Goal: Task Accomplishment & Management: Complete application form

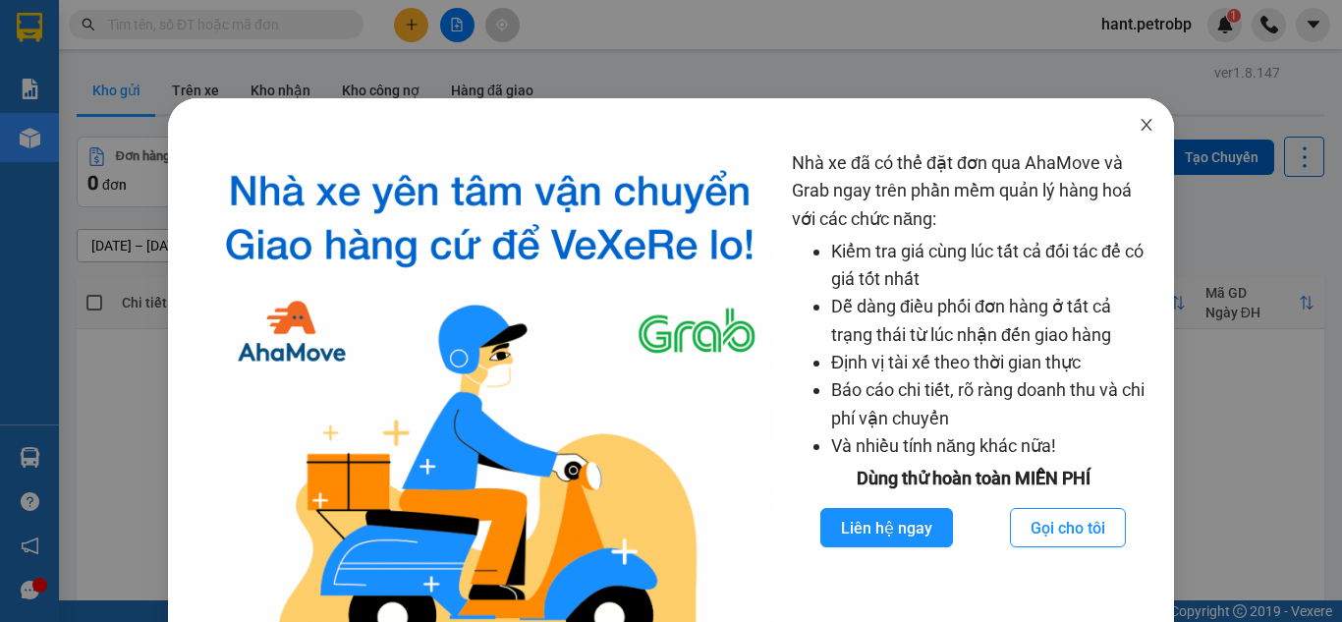
drag, startPoint x: 1134, startPoint y: 132, endPoint x: 930, endPoint y: 179, distance: 209.7
click at [1138, 131] on icon "close" at bounding box center [1146, 125] width 16 height 16
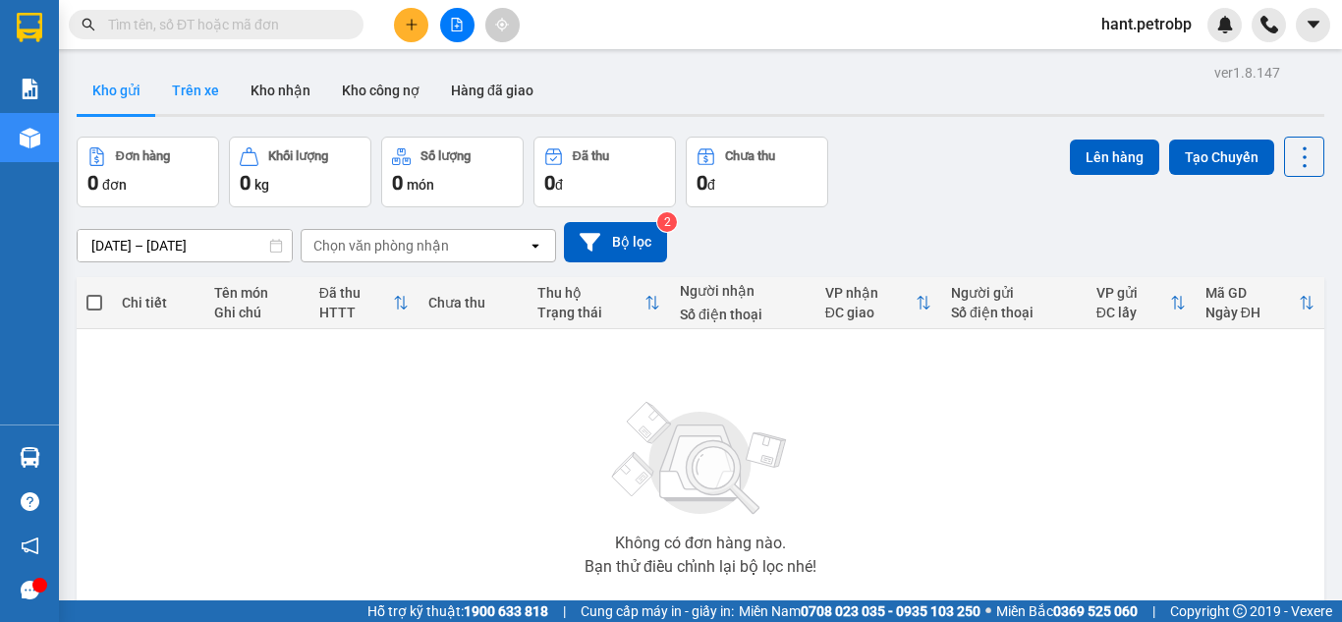
click at [201, 73] on button "Trên xe" at bounding box center [195, 90] width 79 height 47
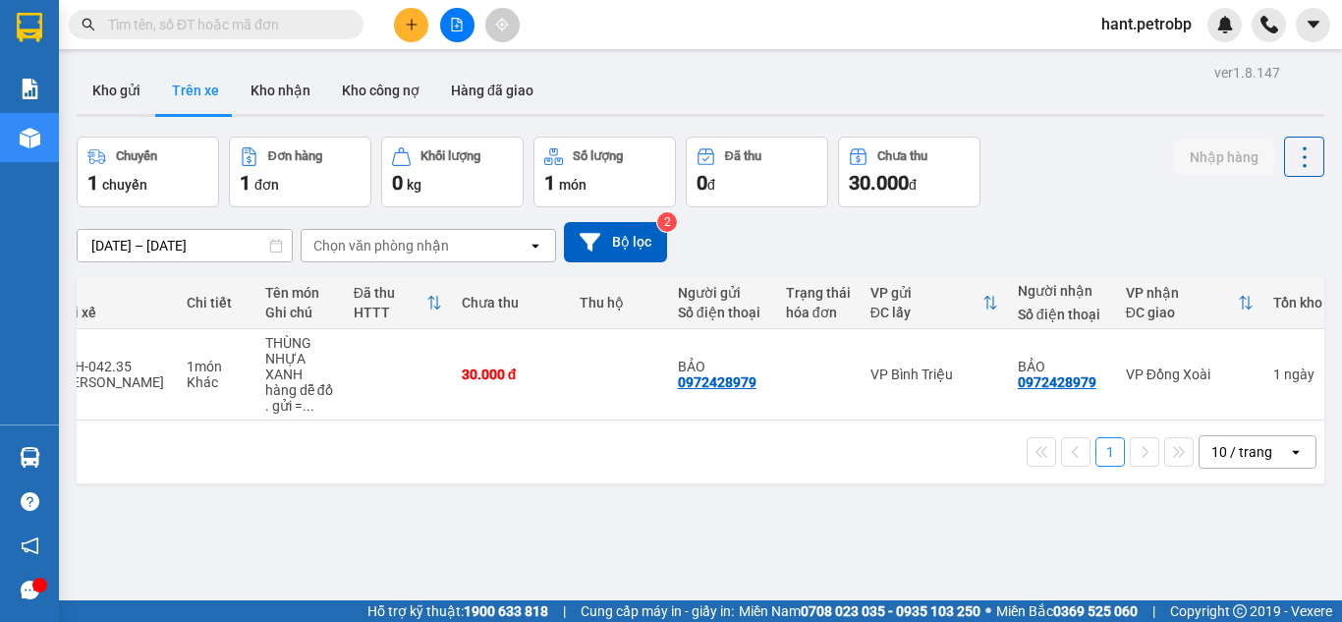
scroll to position [0, 78]
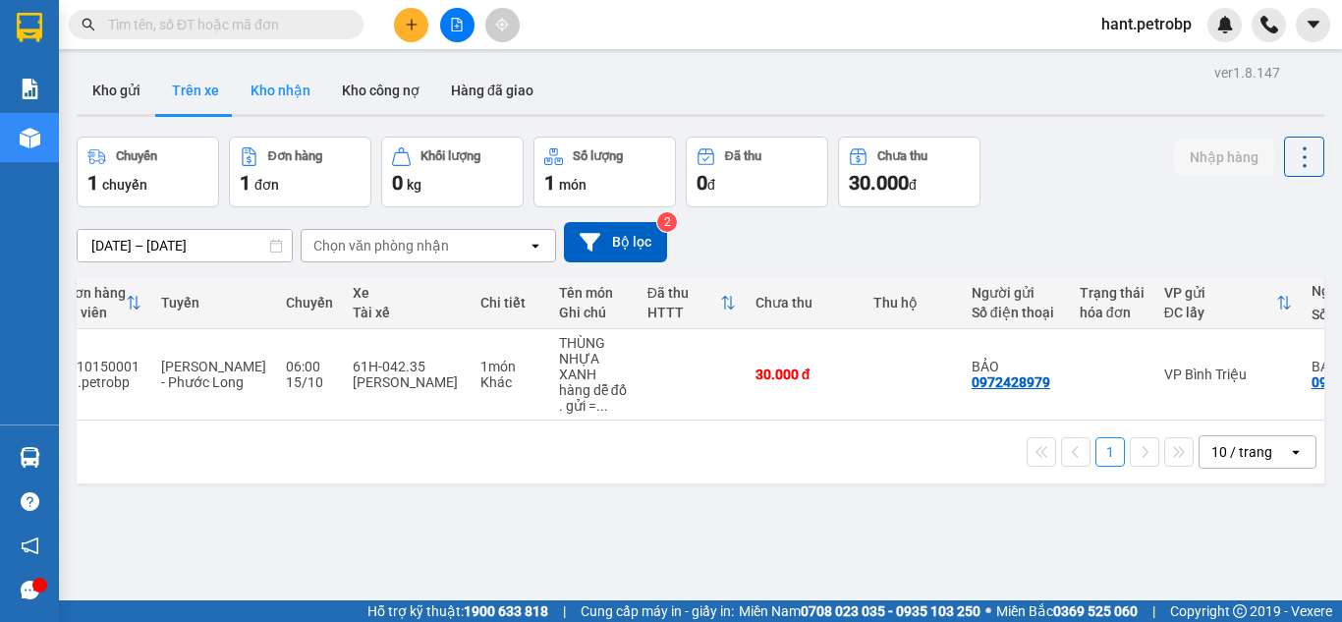
click at [273, 84] on button "Kho nhận" at bounding box center [280, 90] width 91 height 47
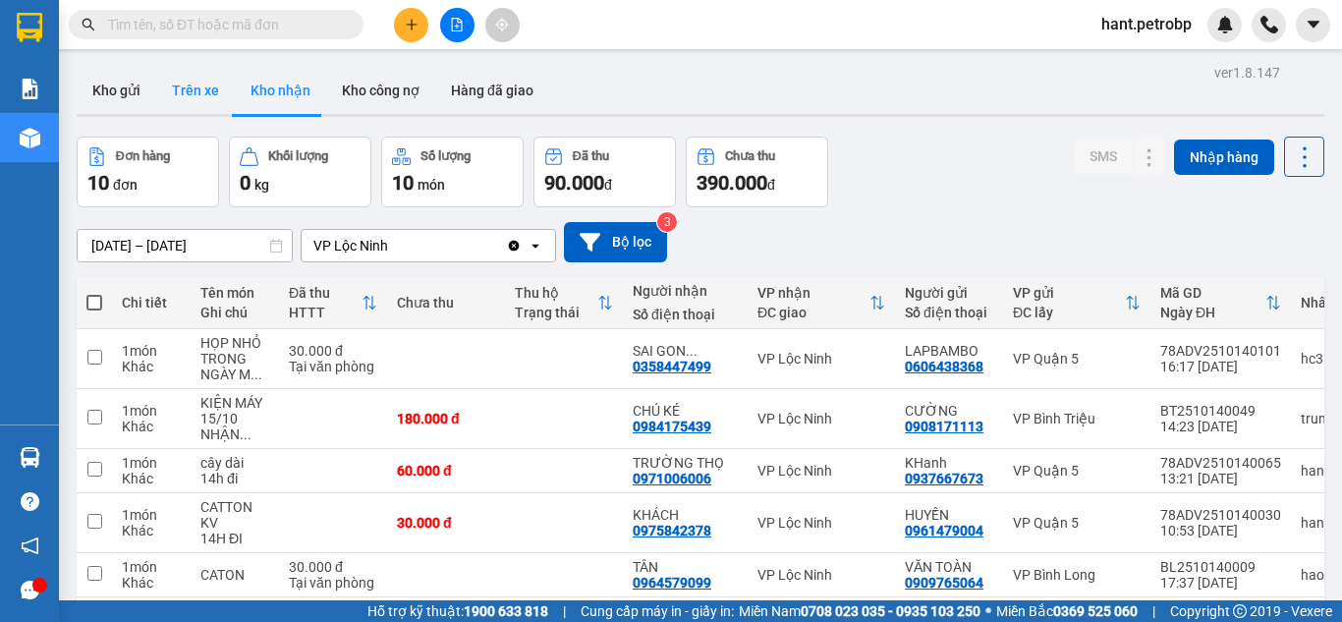
click at [210, 84] on button "Trên xe" at bounding box center [195, 90] width 79 height 47
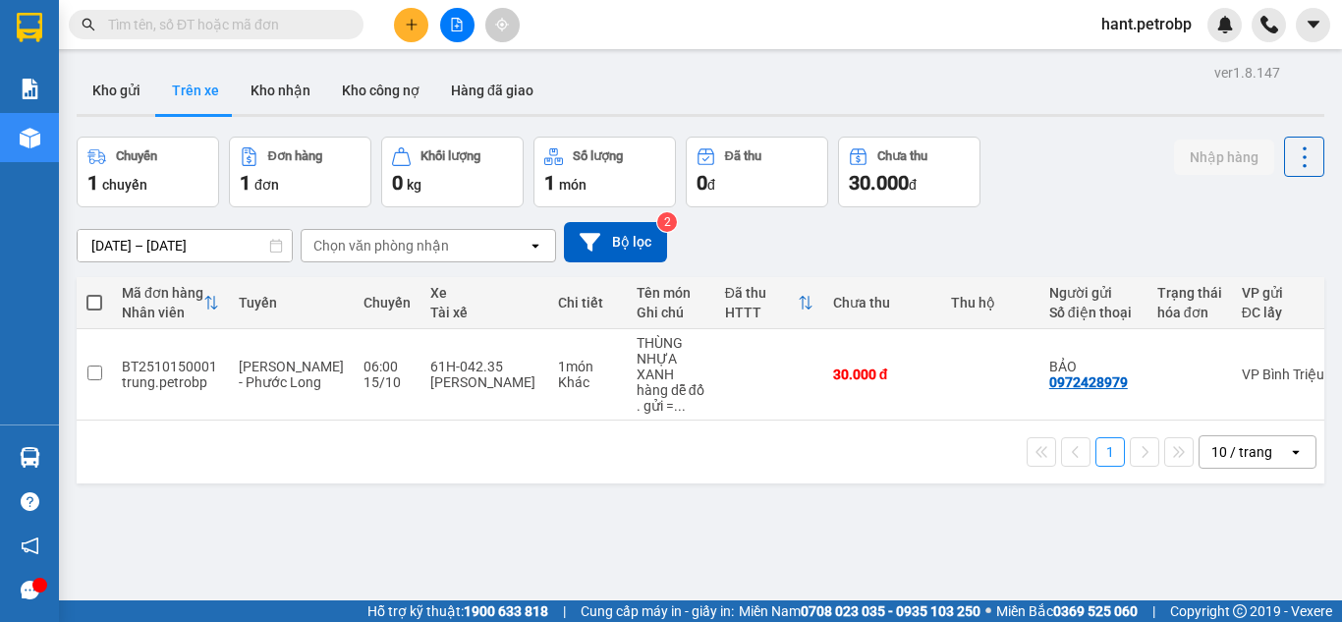
click at [233, 247] on input "[DATE] – [DATE]" at bounding box center [185, 245] width 214 height 31
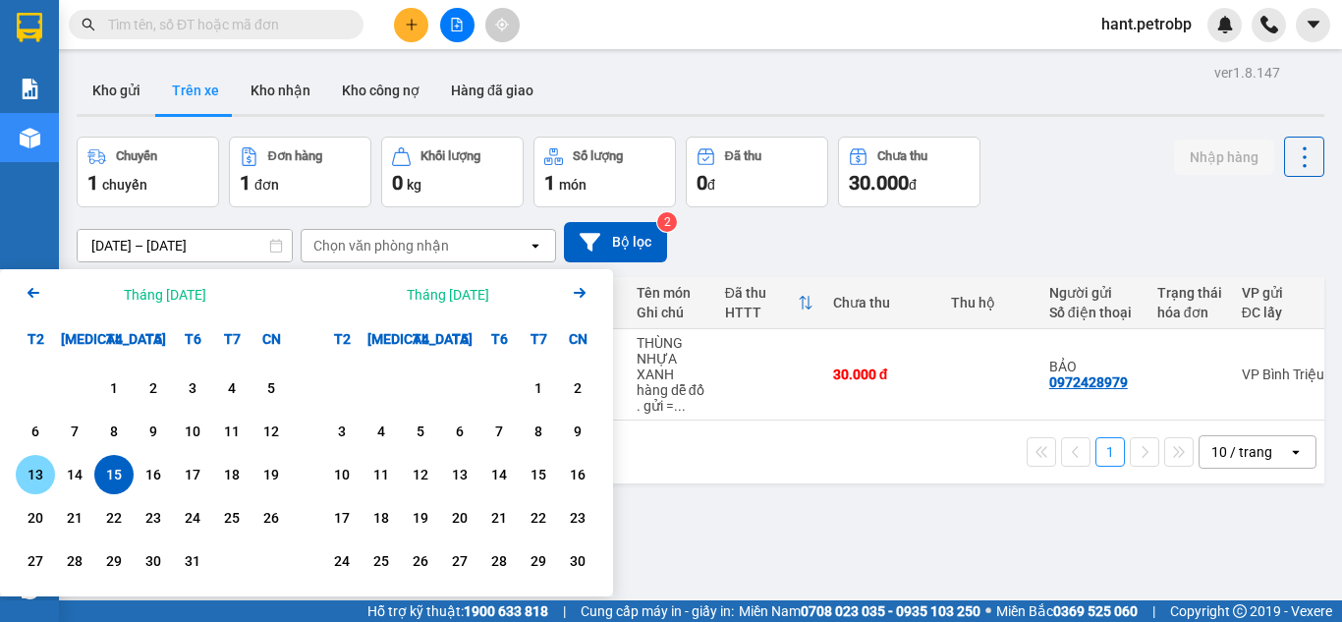
click at [53, 471] on div "13" at bounding box center [35, 474] width 39 height 39
click at [141, 479] on div "16" at bounding box center [153, 475] width 28 height 24
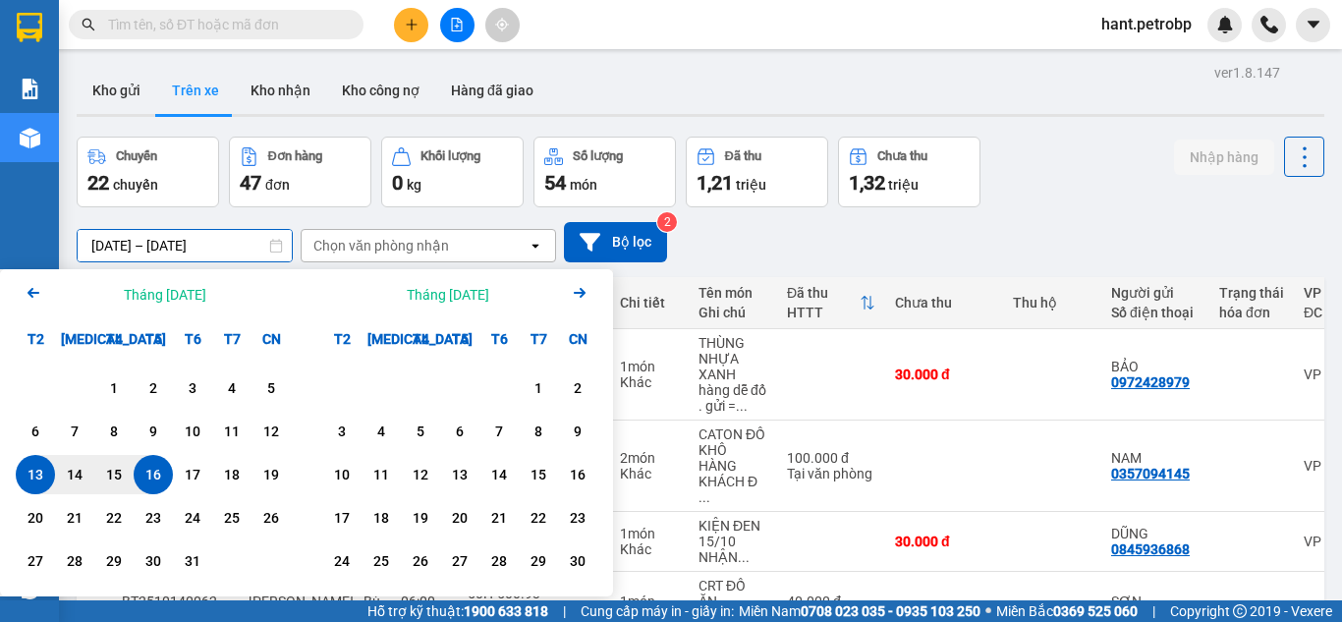
click at [220, 243] on input "[DATE] – [DATE]" at bounding box center [185, 245] width 214 height 31
click at [118, 479] on div "15" at bounding box center [114, 475] width 28 height 24
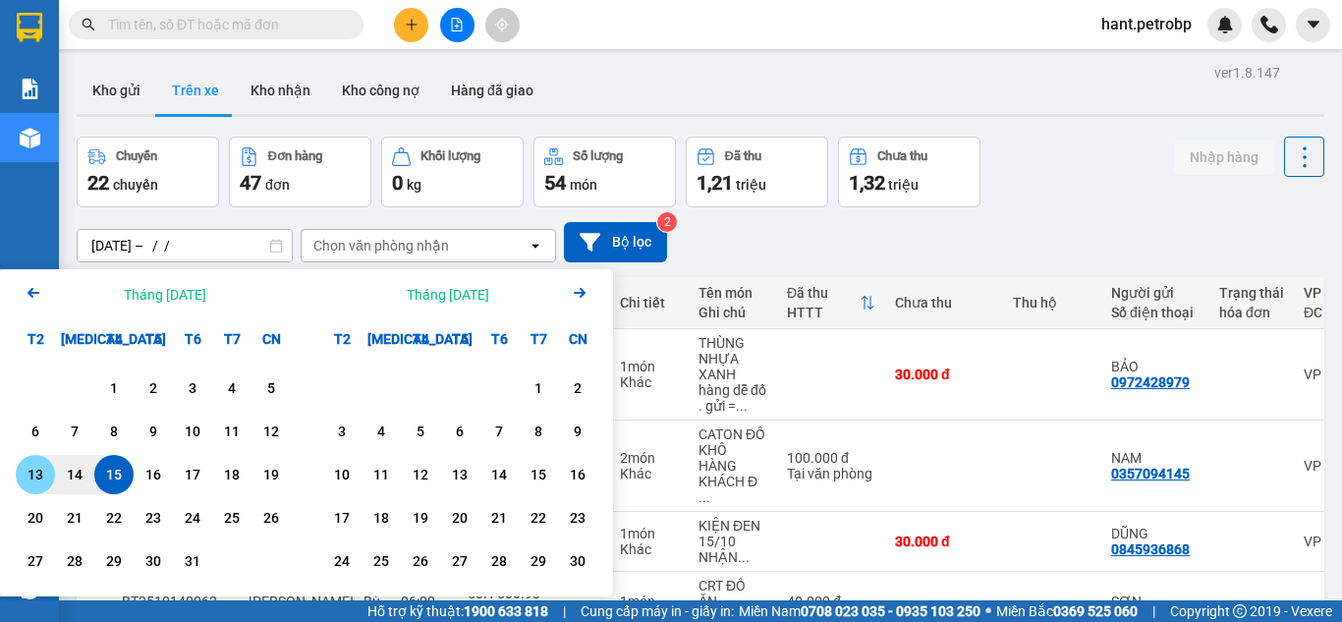
click at [49, 468] on div "13" at bounding box center [35, 474] width 39 height 39
type input "[DATE] – [DATE]"
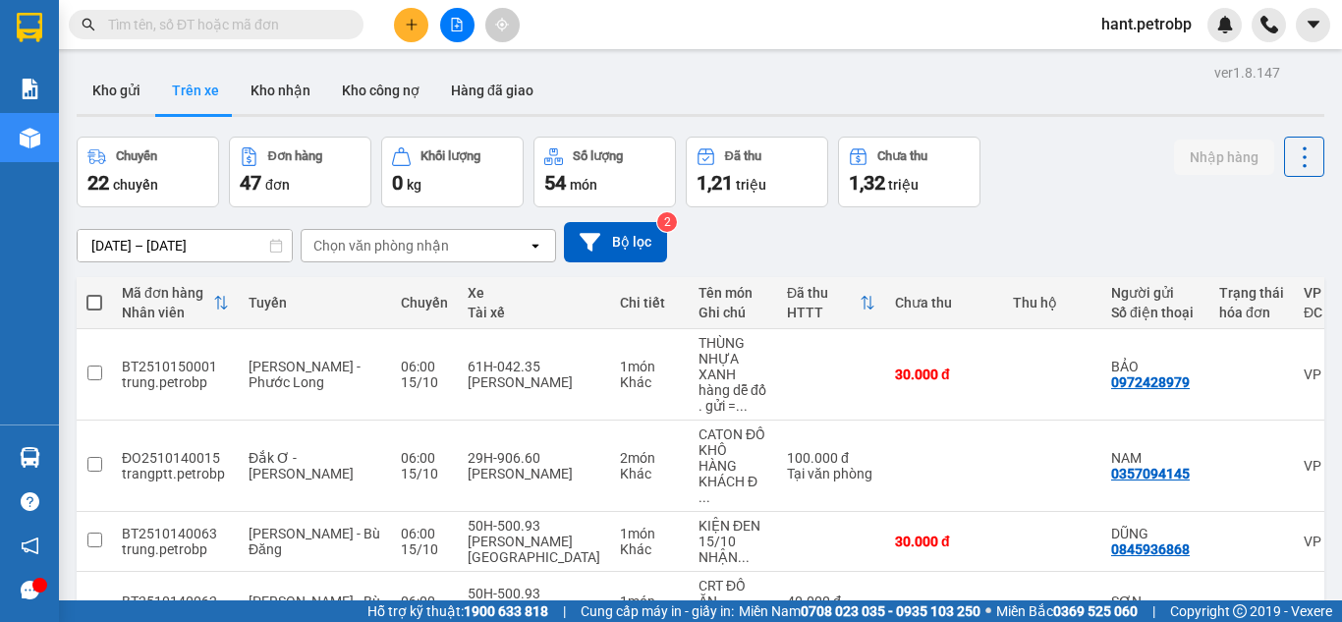
click at [400, 260] on div "Chọn văn phòng nhận" at bounding box center [415, 245] width 226 height 31
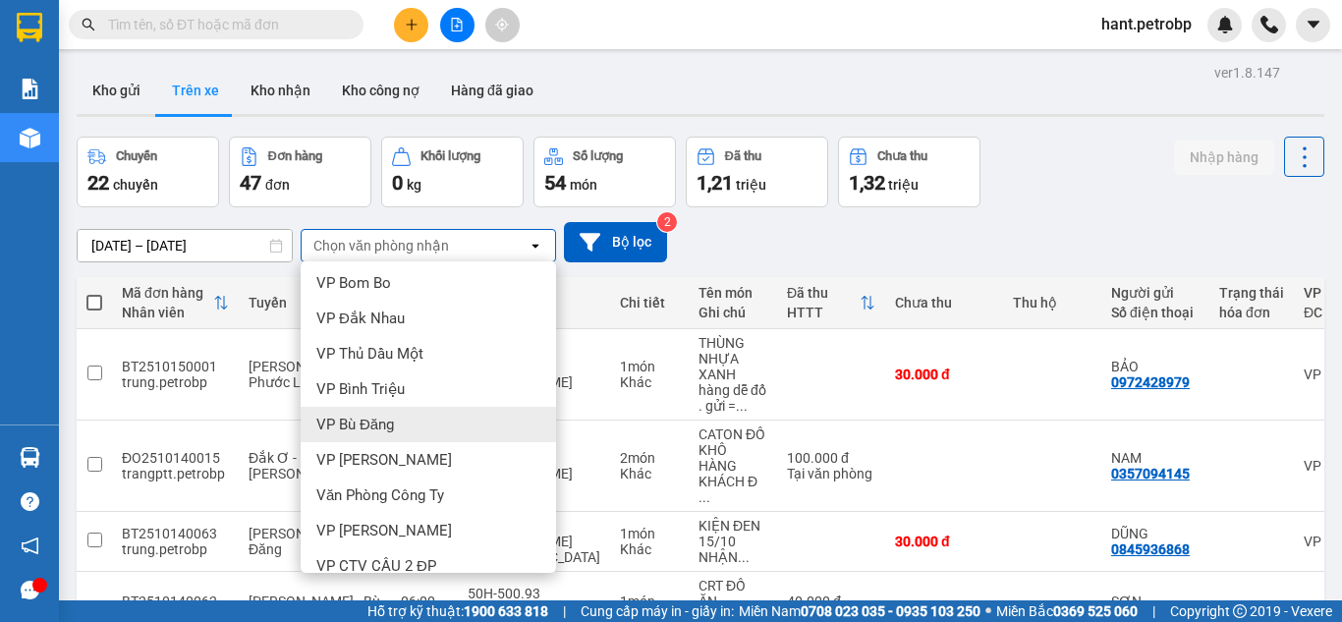
scroll to position [196, 0]
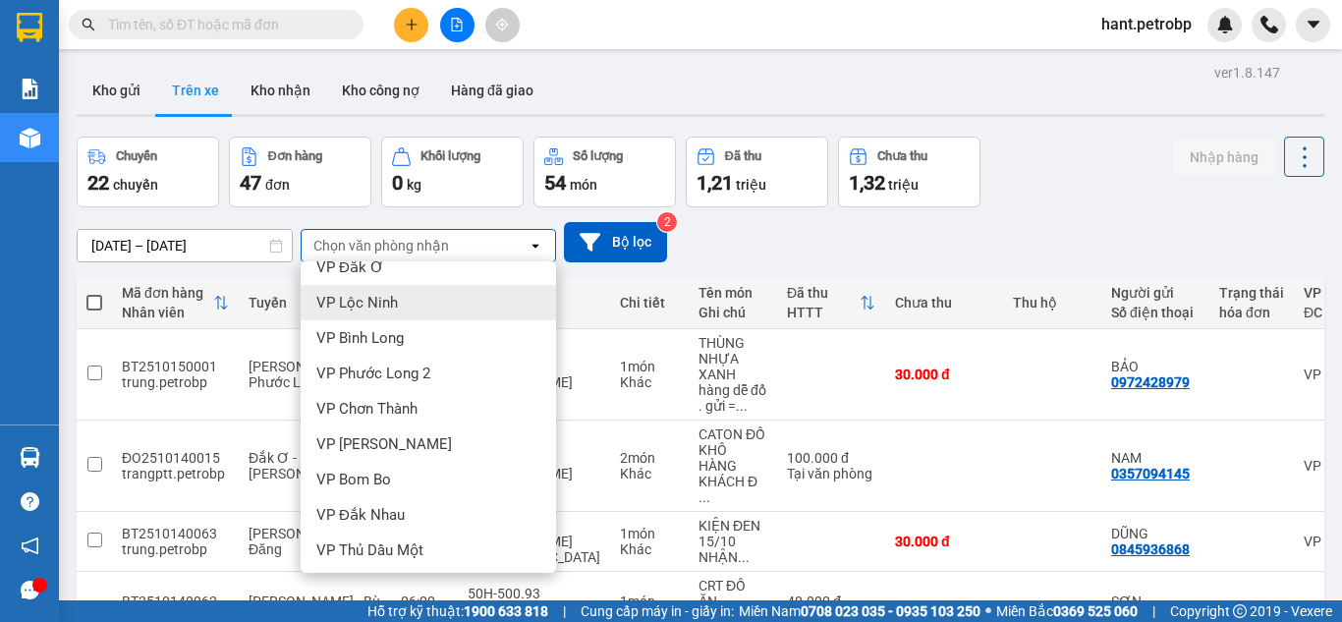
click at [383, 305] on span "VP Lộc Ninh" at bounding box center [357, 303] width 82 height 20
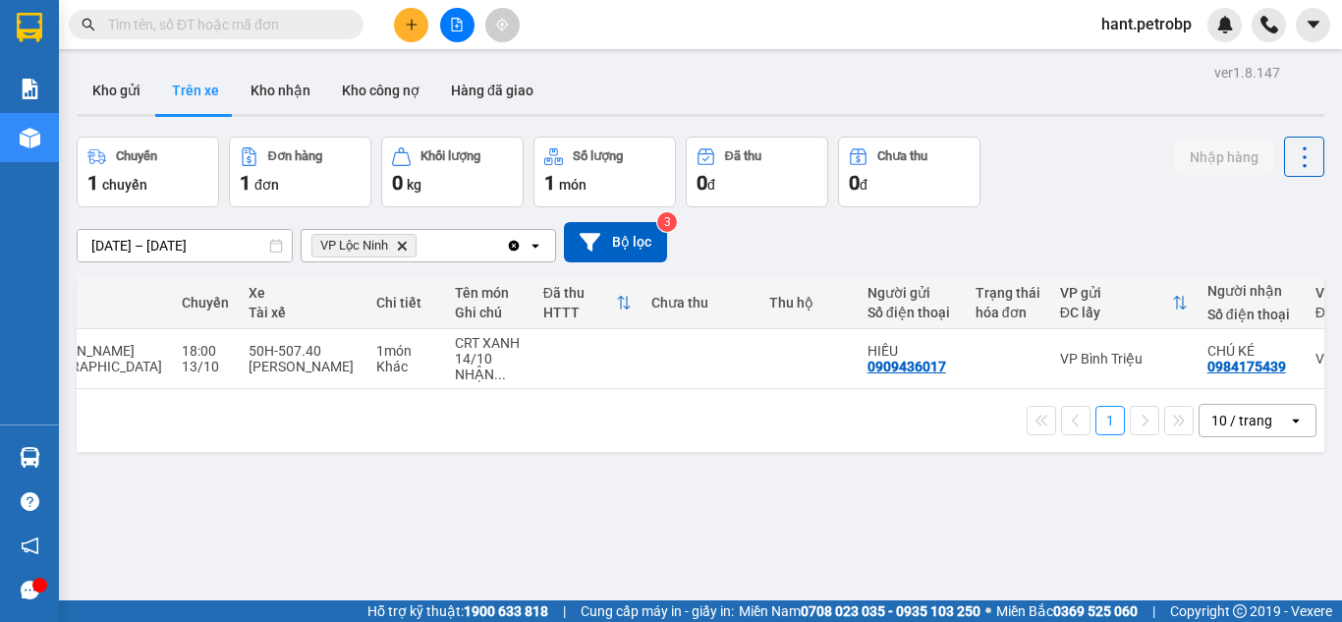
scroll to position [0, 0]
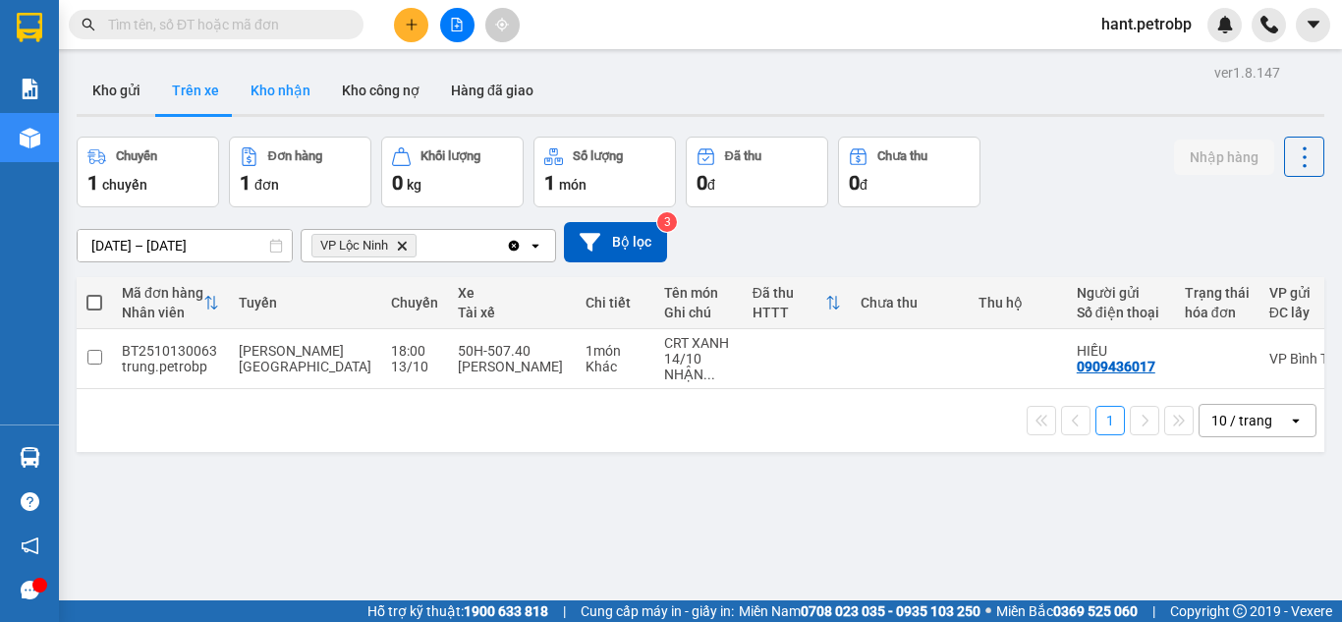
click at [253, 74] on button "Kho nhận" at bounding box center [280, 90] width 91 height 47
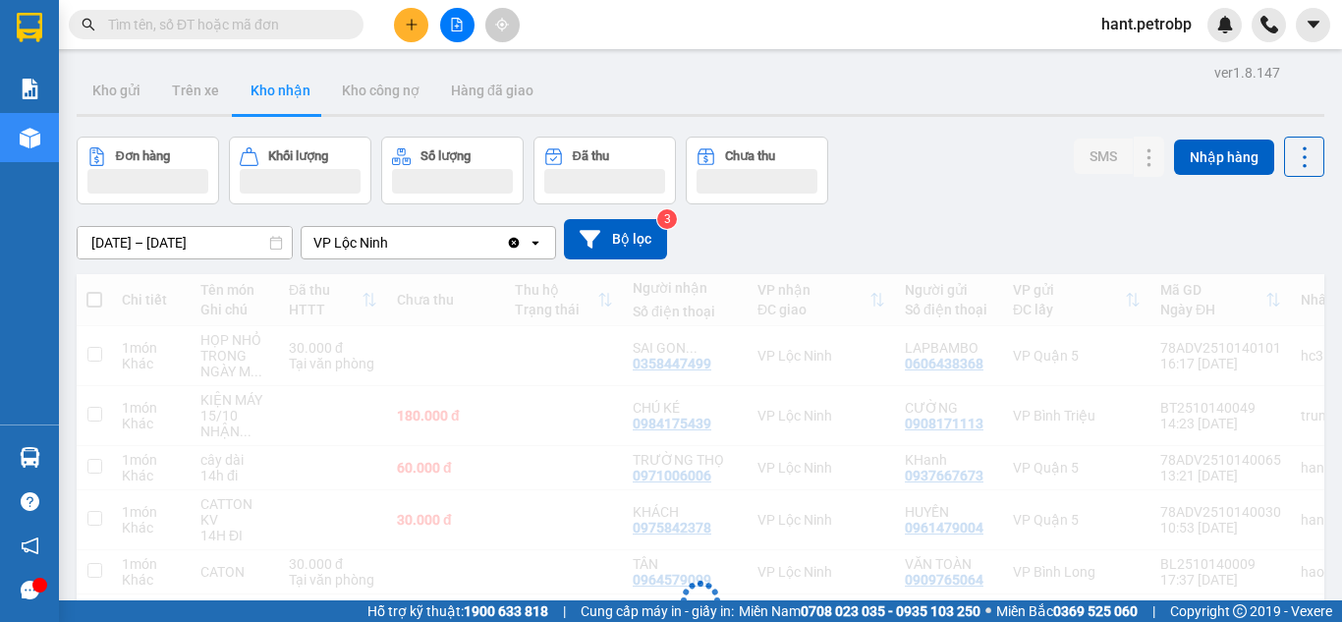
click at [255, 73] on button "Kho nhận" at bounding box center [280, 90] width 91 height 47
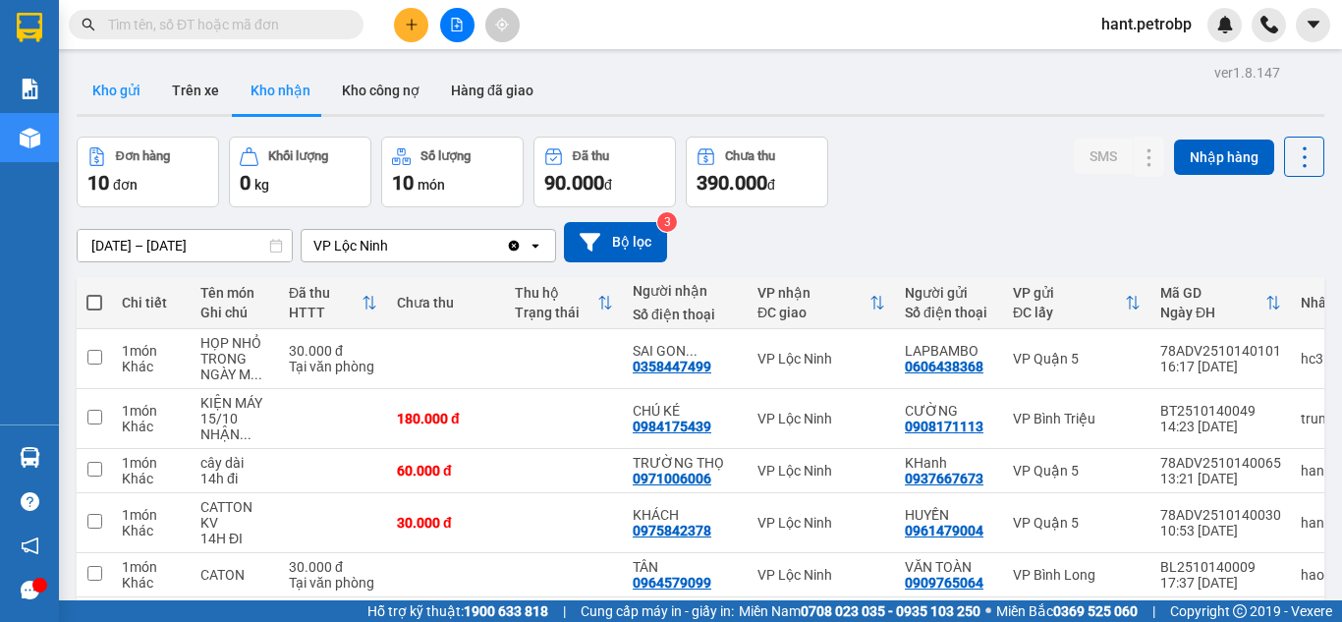
click at [134, 78] on button "Kho gửi" at bounding box center [117, 90] width 80 height 47
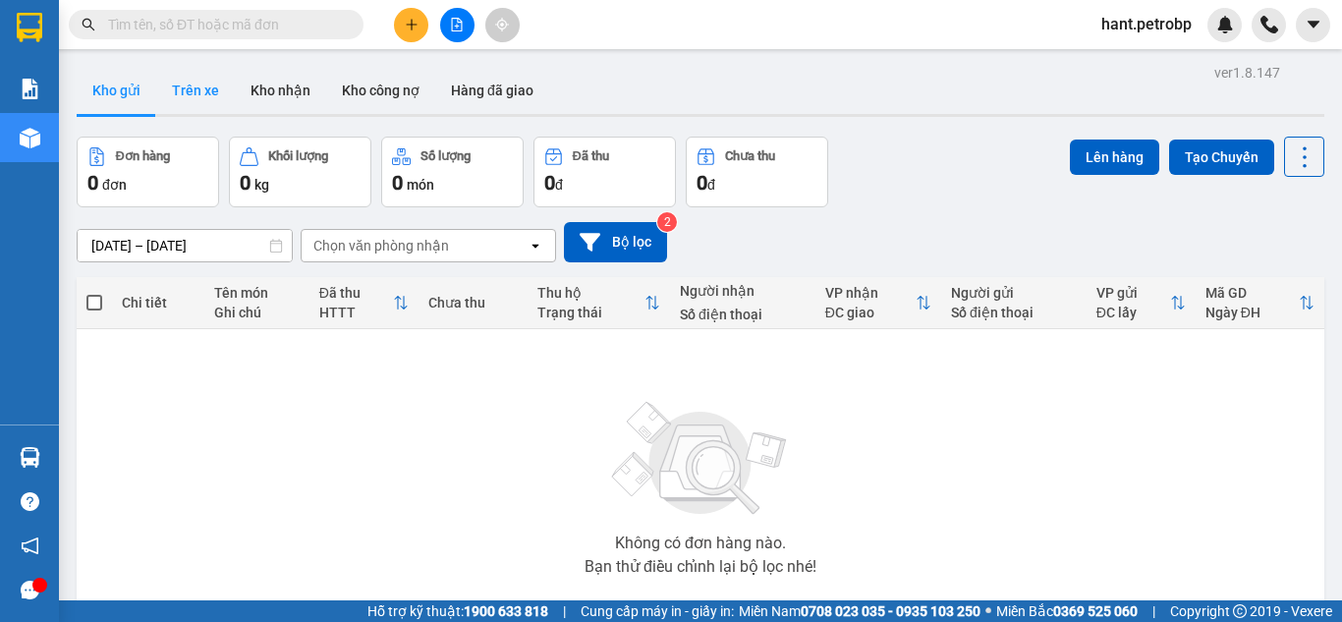
click at [188, 103] on button "Trên xe" at bounding box center [195, 90] width 79 height 47
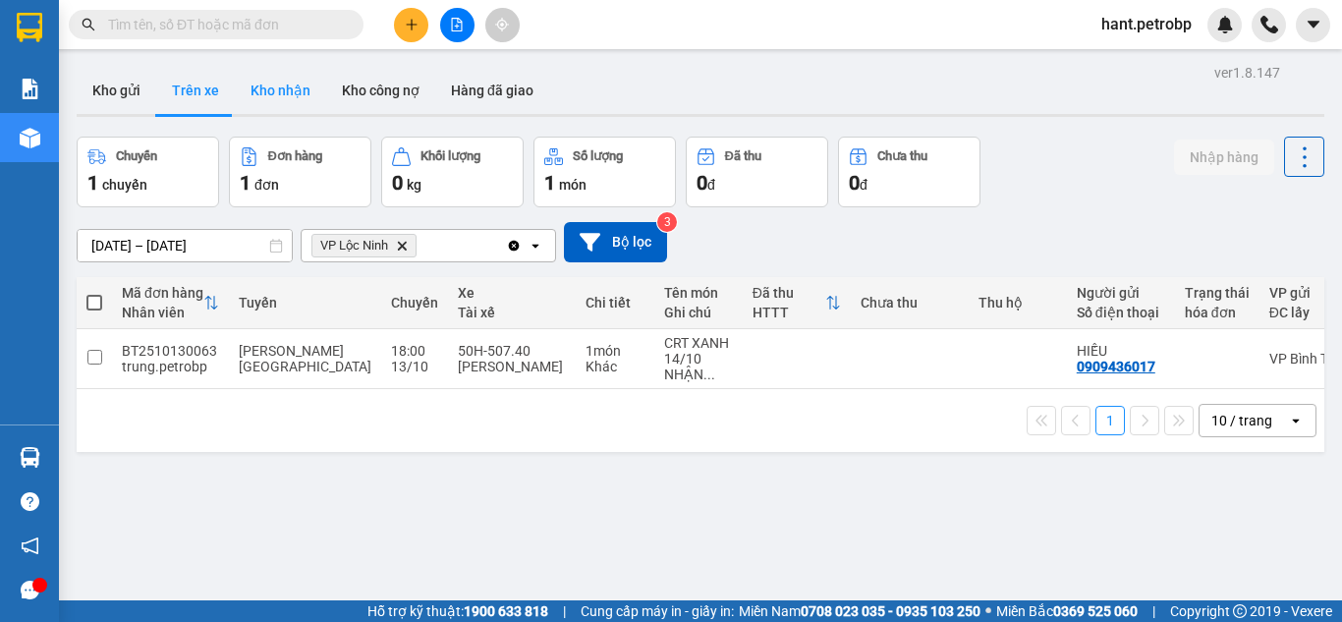
click at [280, 77] on button "Kho nhận" at bounding box center [280, 90] width 91 height 47
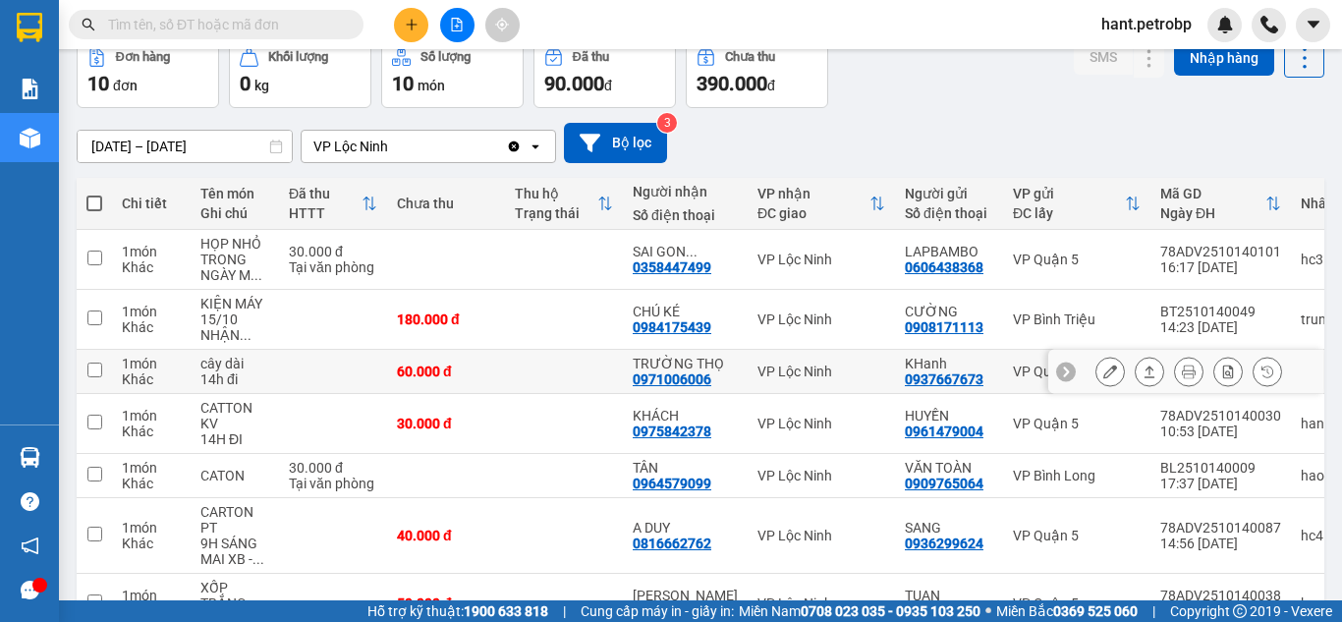
scroll to position [90, 0]
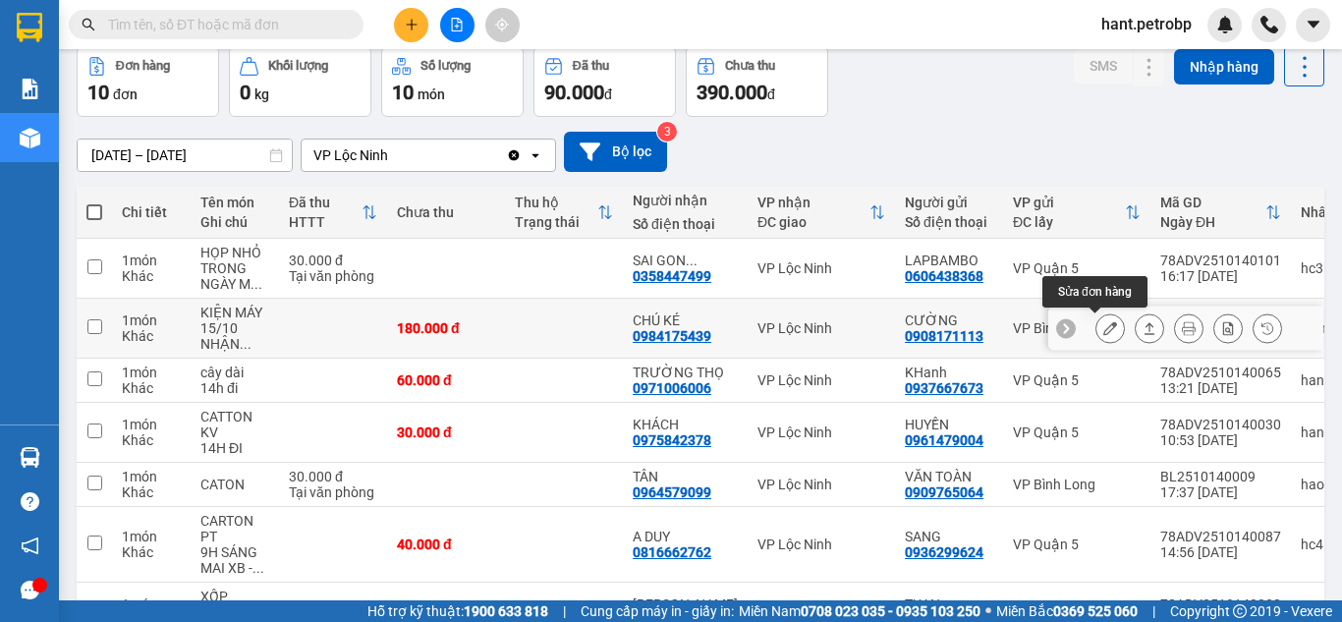
click at [1103, 324] on icon at bounding box center [1110, 328] width 14 height 14
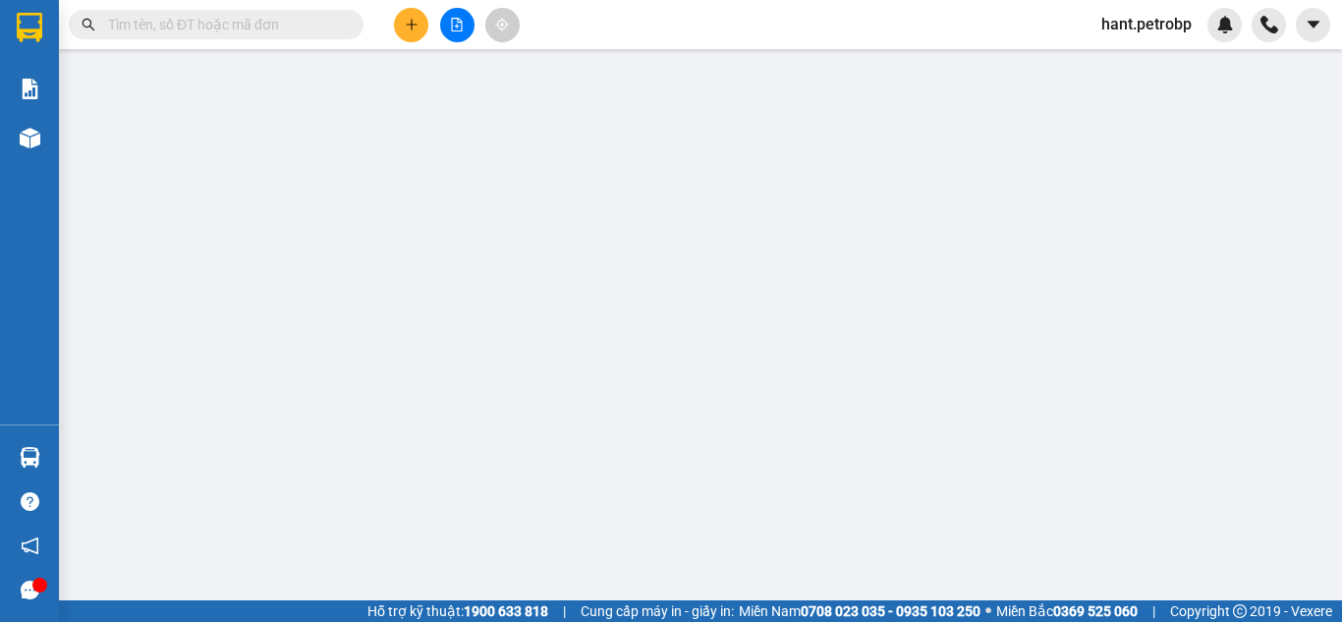
type input "0908171113"
type input "CƯỜNG"
type input "0984175439"
type input "CHÚ KÉ"
type input "180.000"
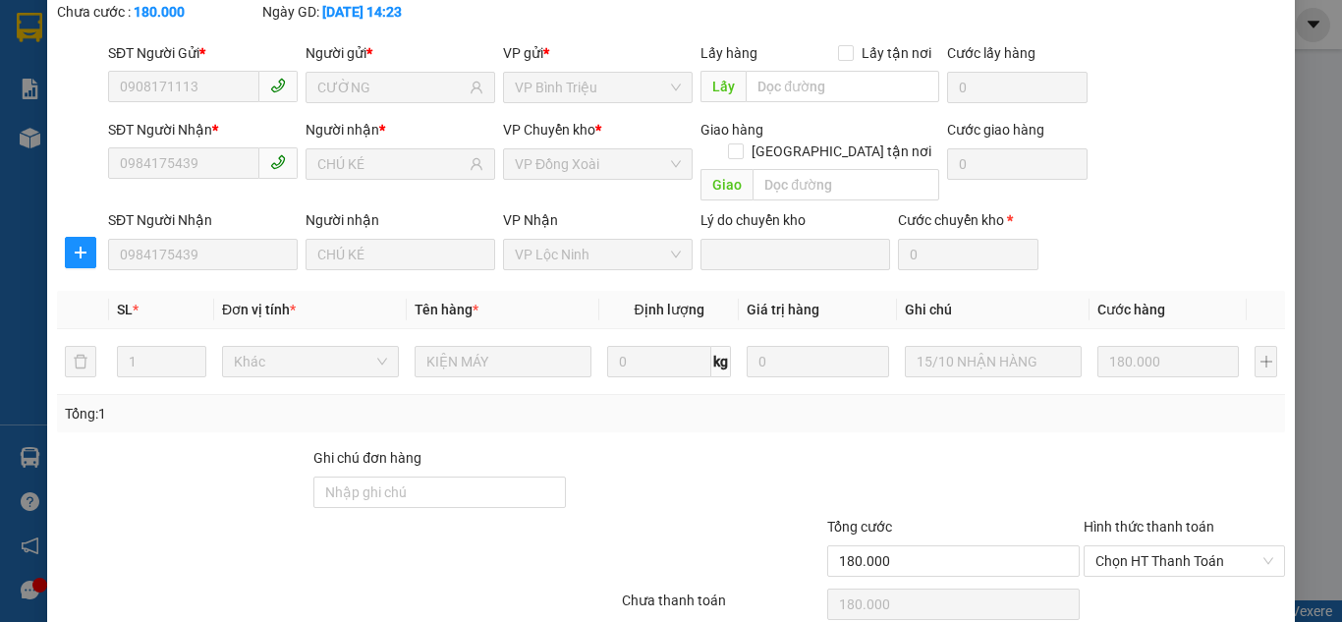
scroll to position [176, 0]
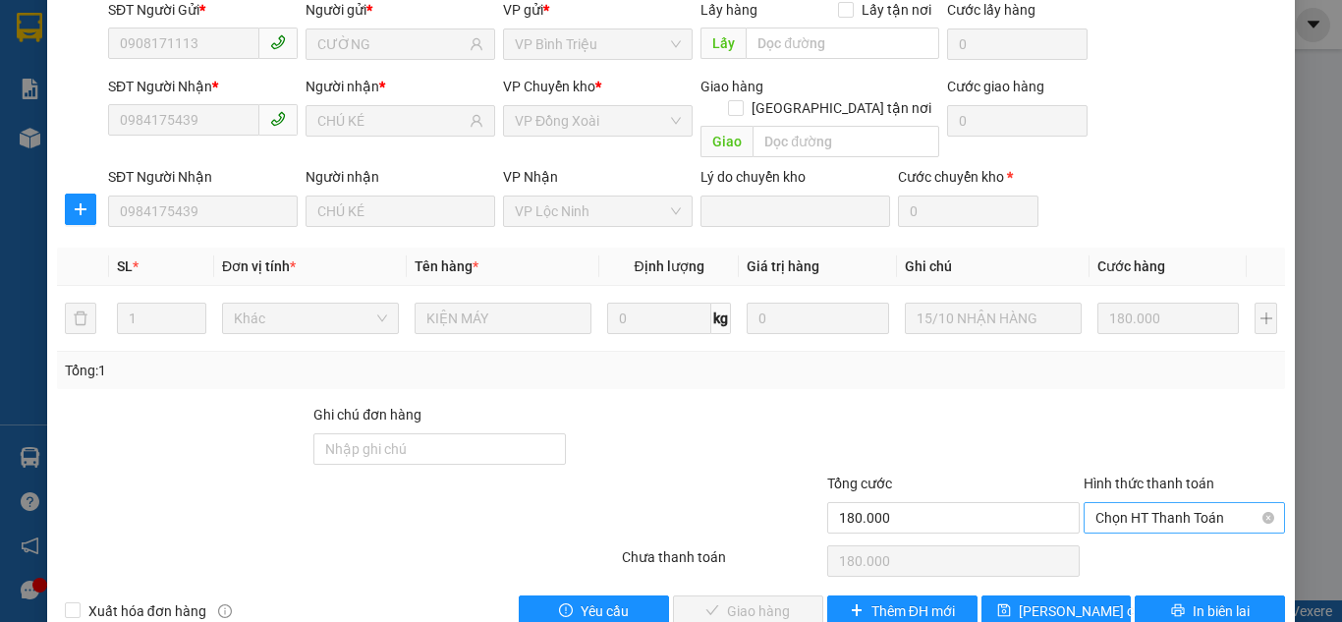
click at [1190, 503] on span "Chọn HT Thanh Toán" at bounding box center [1184, 517] width 178 height 29
click at [1141, 517] on div "Tại văn phòng" at bounding box center [1172, 514] width 176 height 22
type input "0"
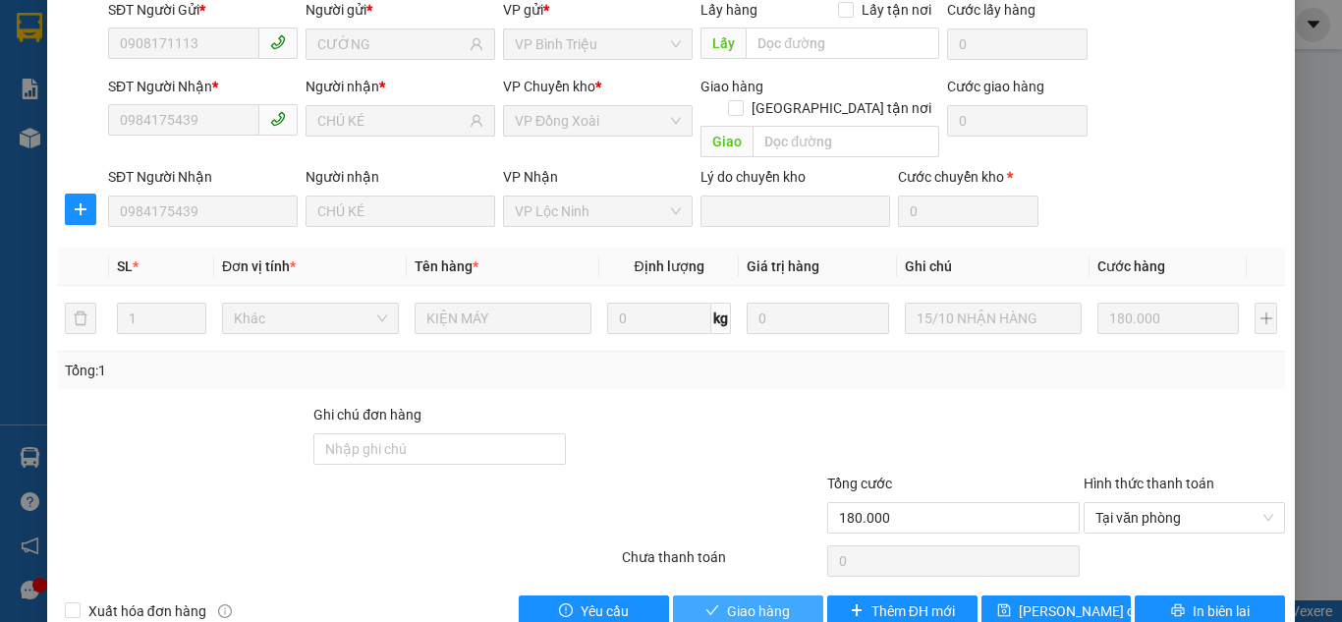
click at [773, 600] on span "Giao hàng" at bounding box center [758, 611] width 63 height 22
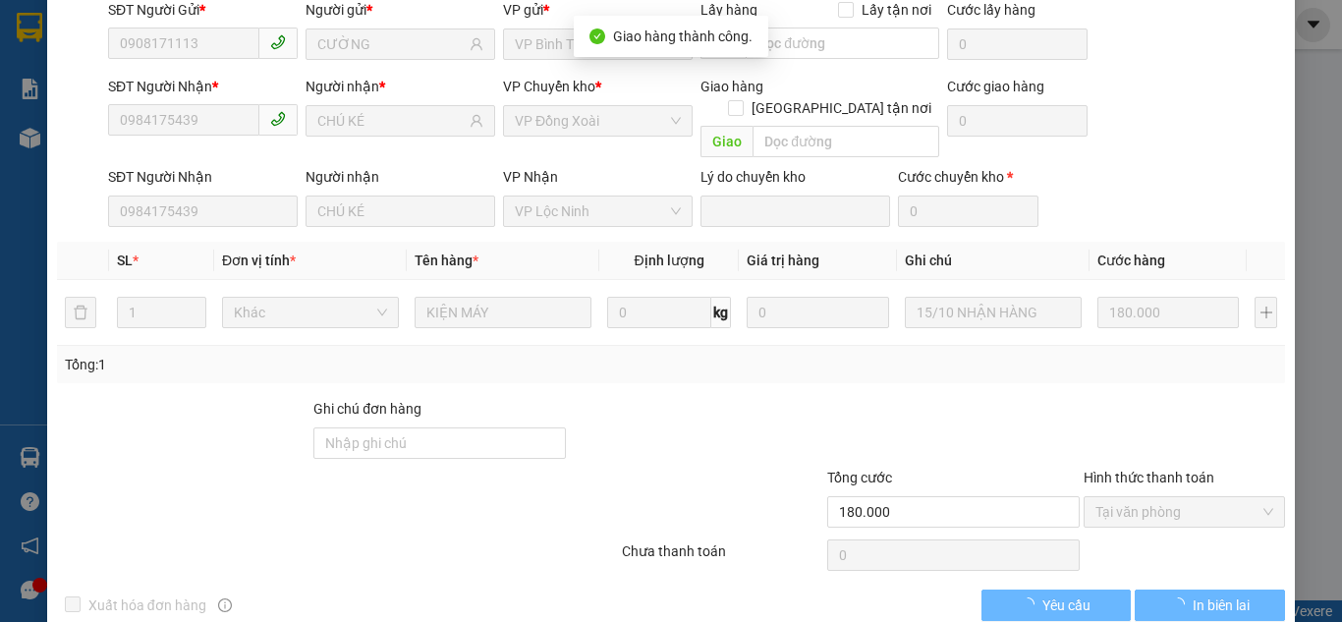
scroll to position [0, 0]
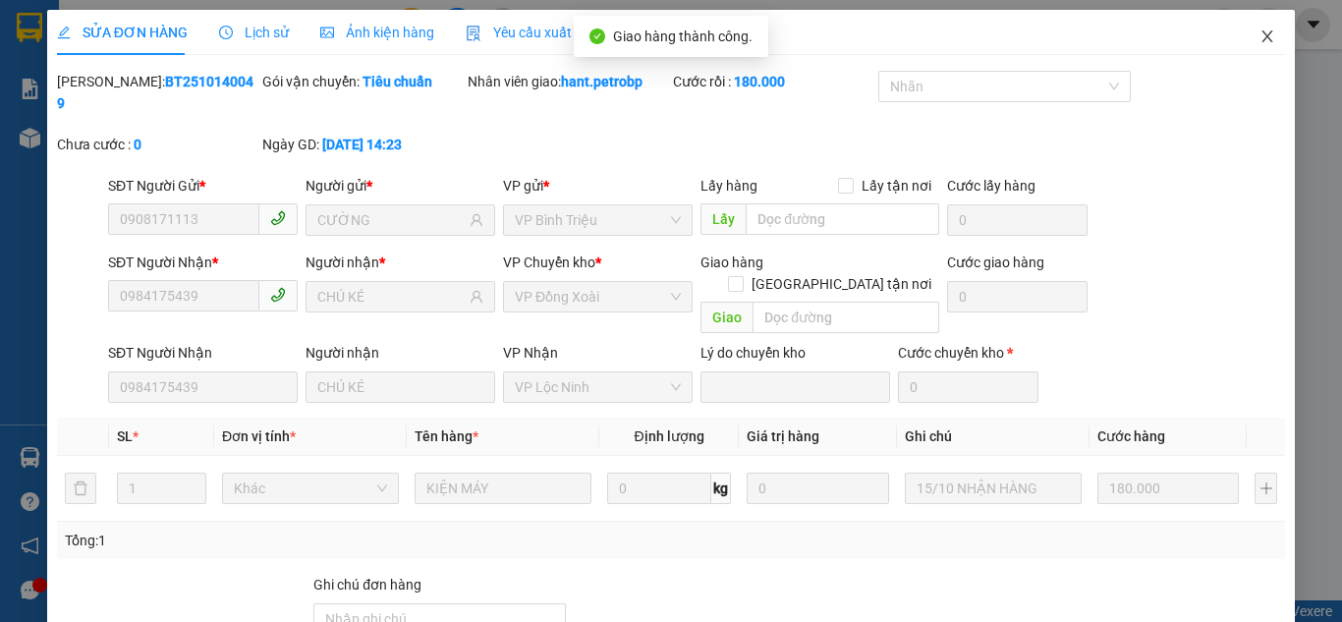
click at [1263, 39] on span "Close" at bounding box center [1267, 37] width 55 height 55
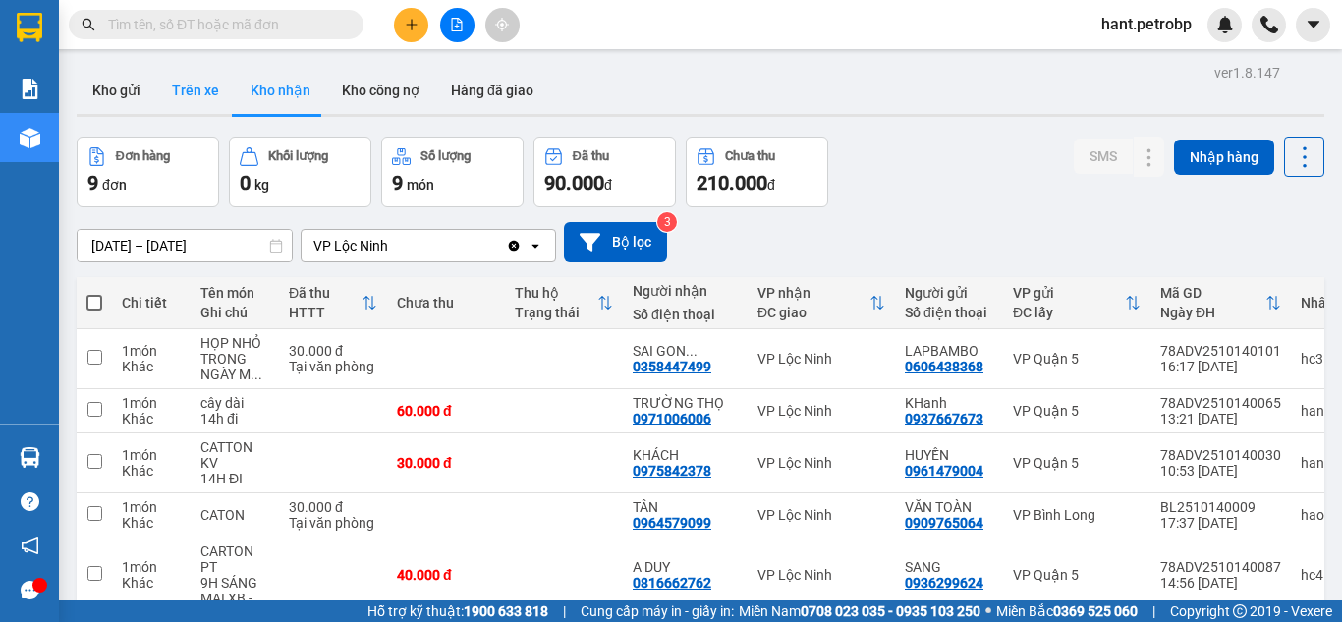
click at [210, 83] on button "Trên xe" at bounding box center [195, 90] width 79 height 47
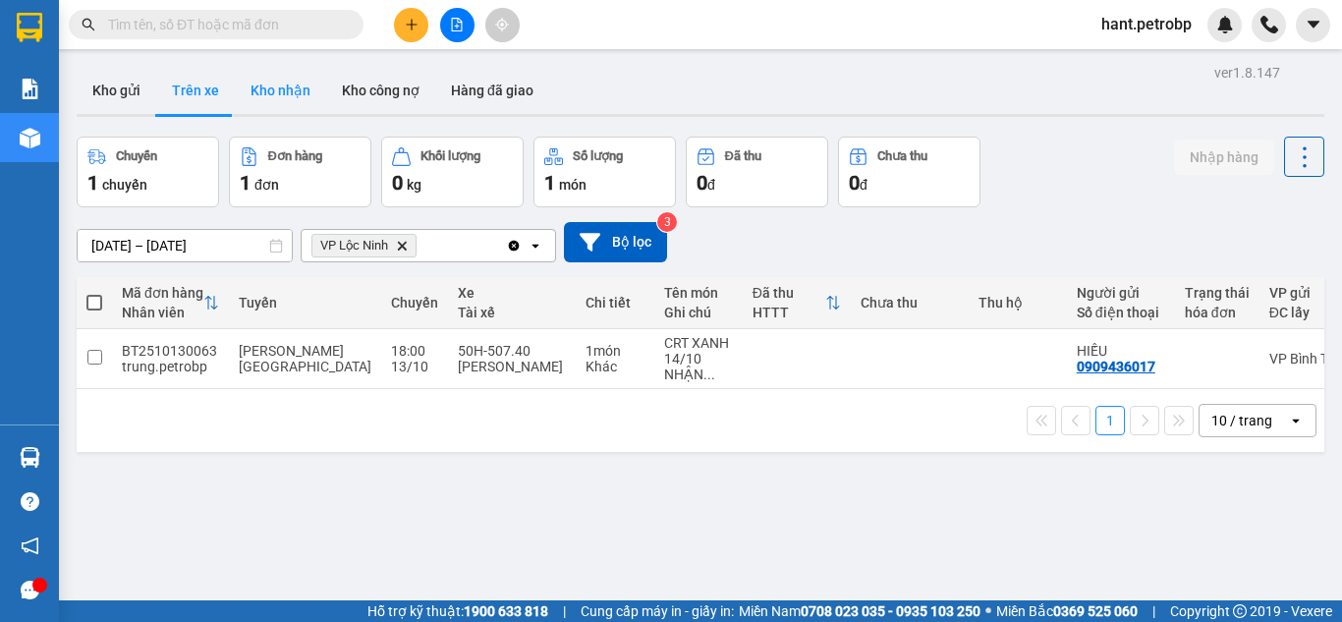
click at [293, 113] on button "Kho nhận" at bounding box center [280, 90] width 91 height 47
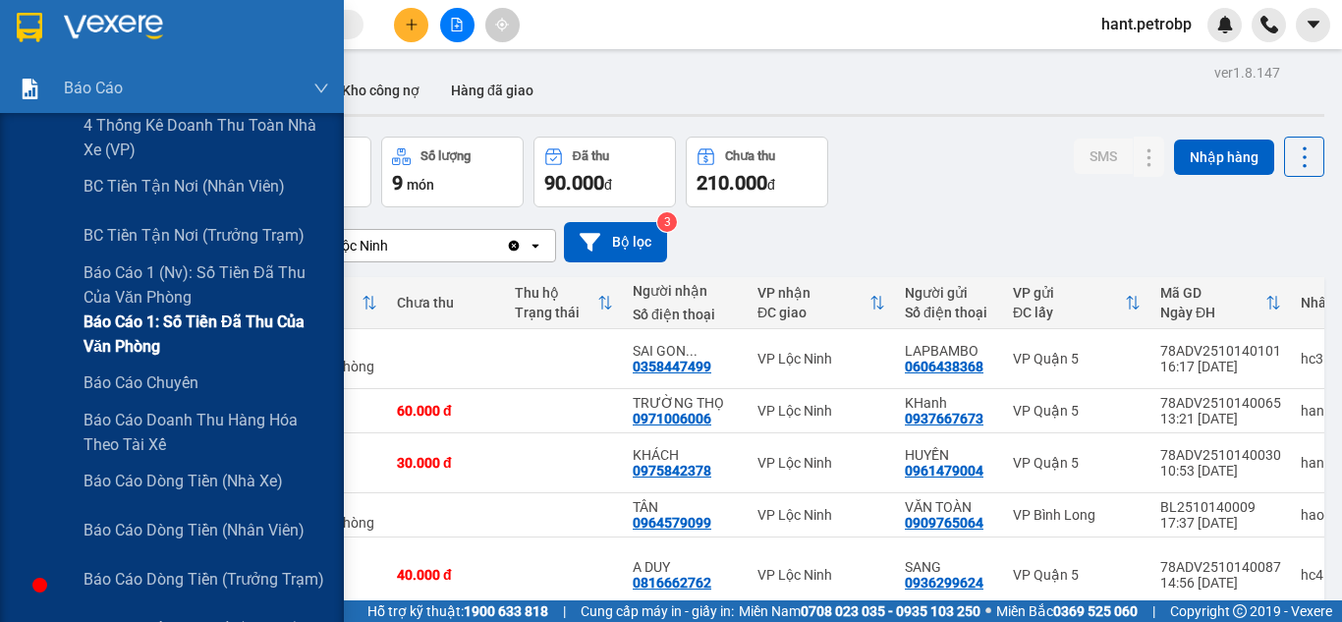
click at [272, 329] on span "Báo cáo 1: Số tiền đã thu của văn phòng" at bounding box center [206, 333] width 246 height 49
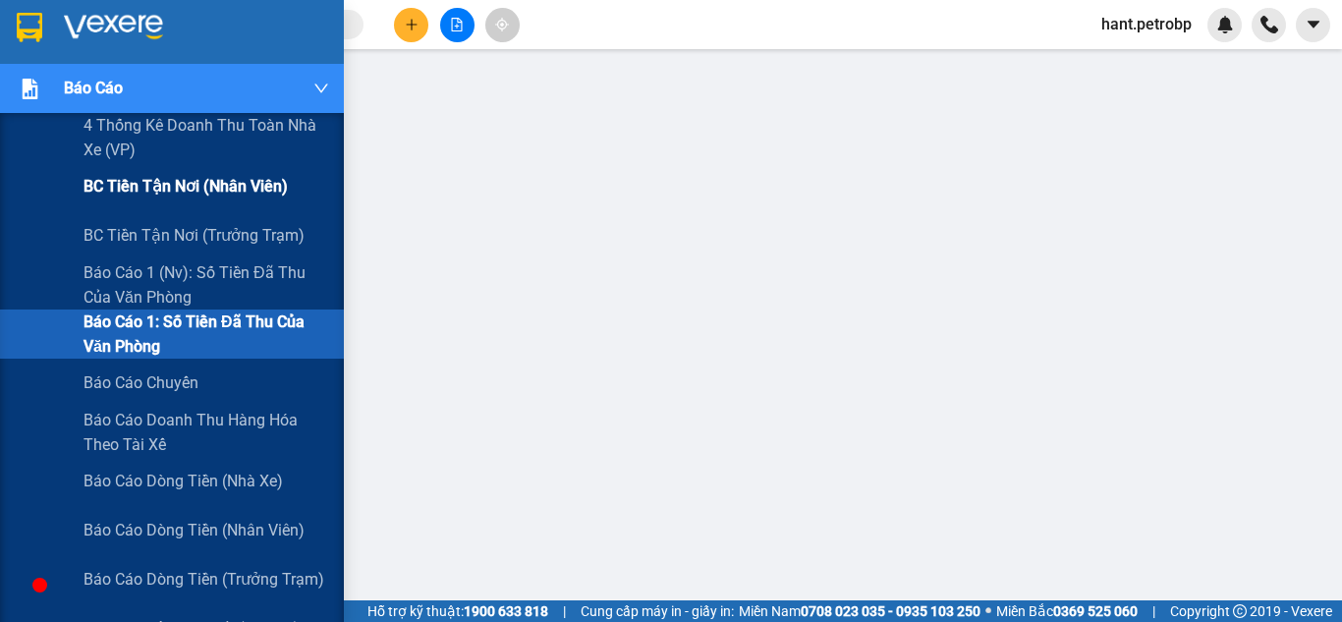
click at [44, 173] on div "BC tiền tận nơi (nhân viên)" at bounding box center [172, 186] width 344 height 49
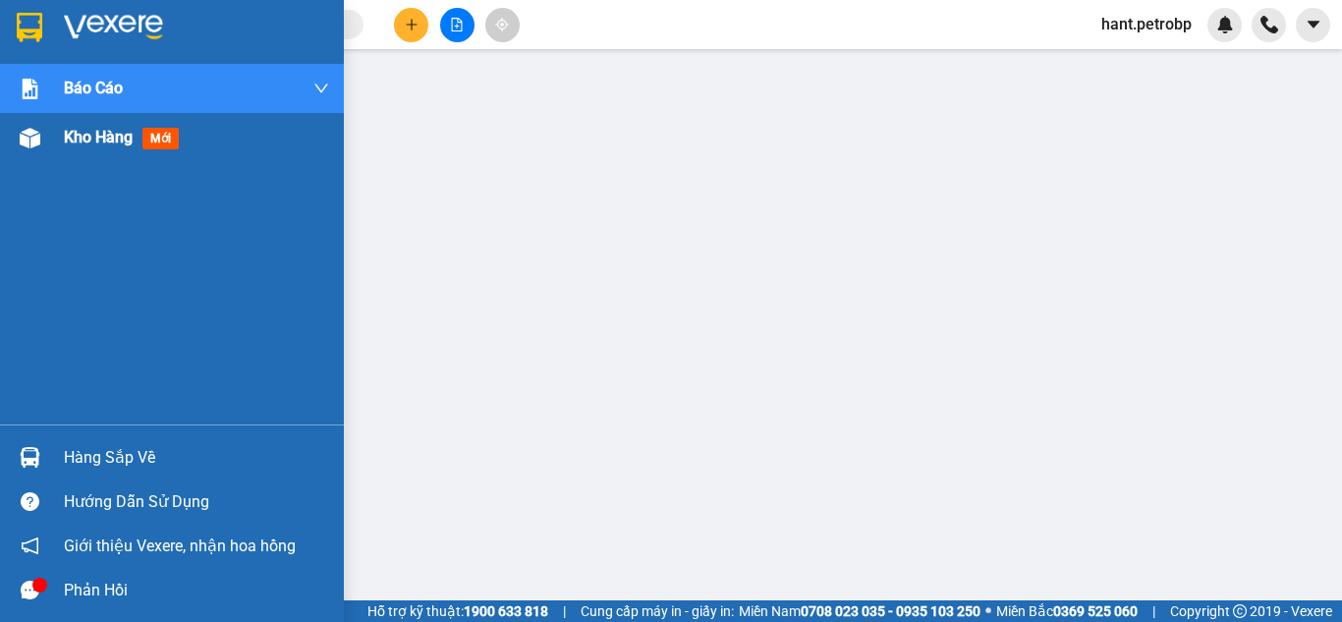
click at [43, 151] on div at bounding box center [30, 138] width 34 height 34
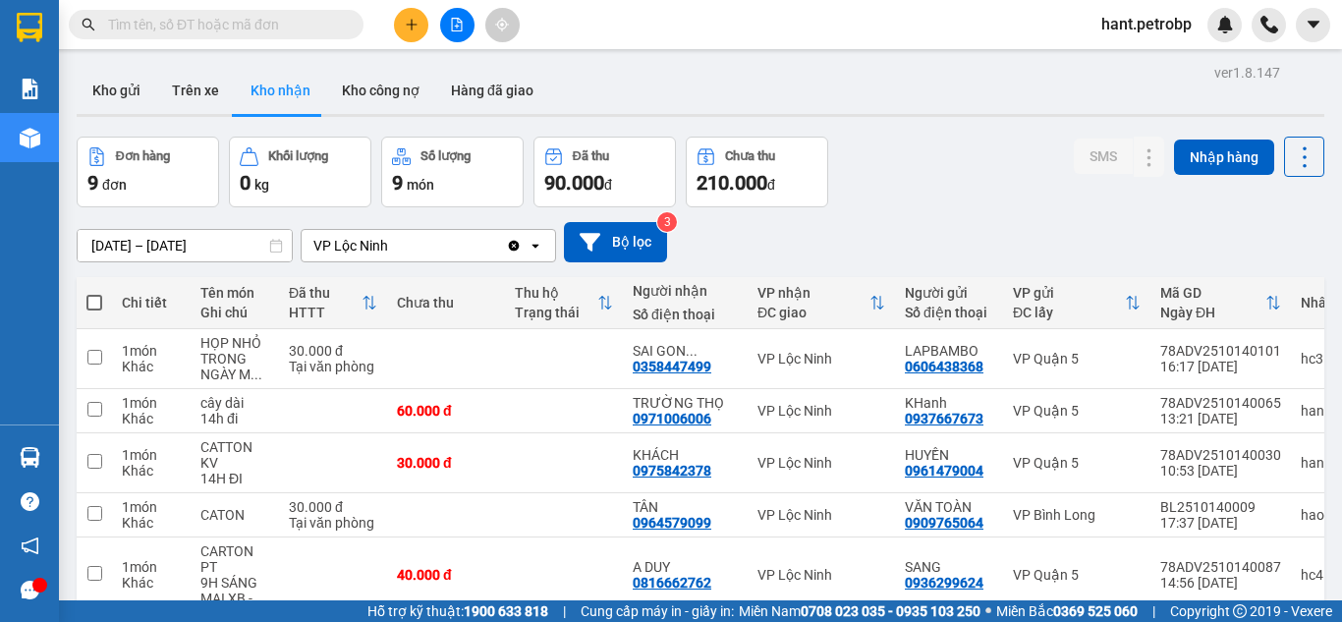
click at [179, 42] on div "Kết quả tìm kiếm ( 0 ) Bộ lọc No Data hant.petrobp" at bounding box center [671, 24] width 1342 height 49
click at [189, 27] on input "text" at bounding box center [224, 25] width 232 height 22
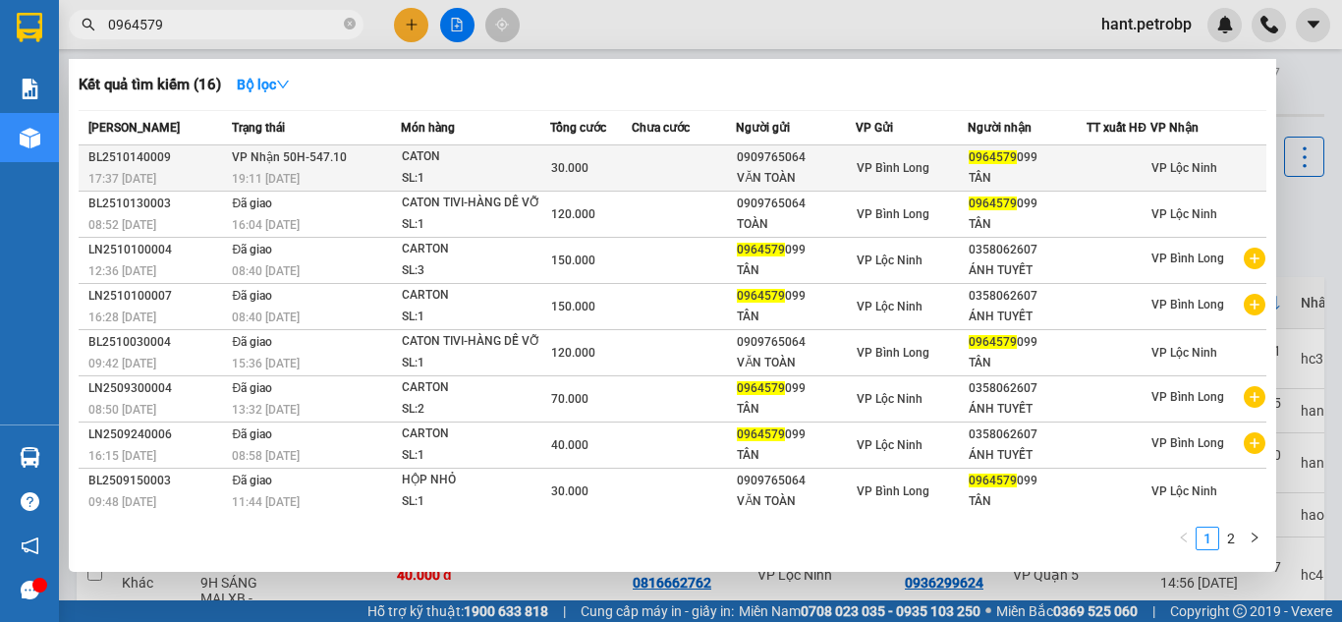
type input "0964579"
click at [423, 168] on div "CATON" at bounding box center [475, 157] width 147 height 22
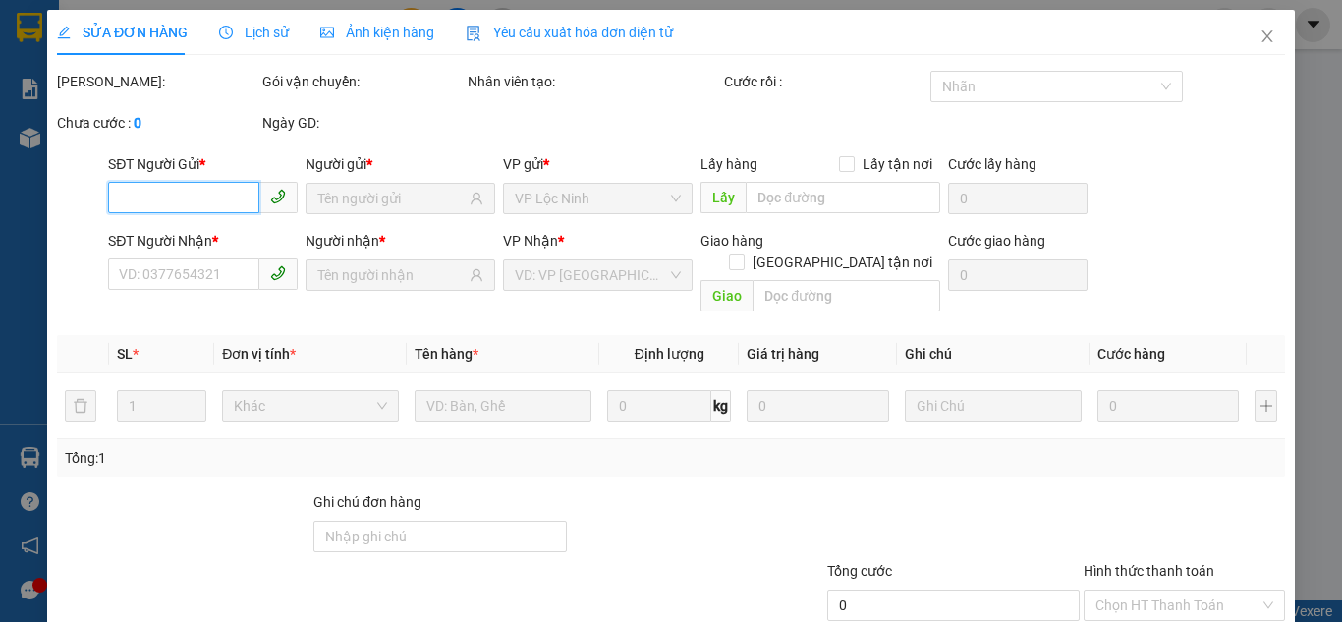
type input "0909765064"
type input "VĂN TOÀN"
type input "0964579099"
type input "TÂN"
type input "30.000"
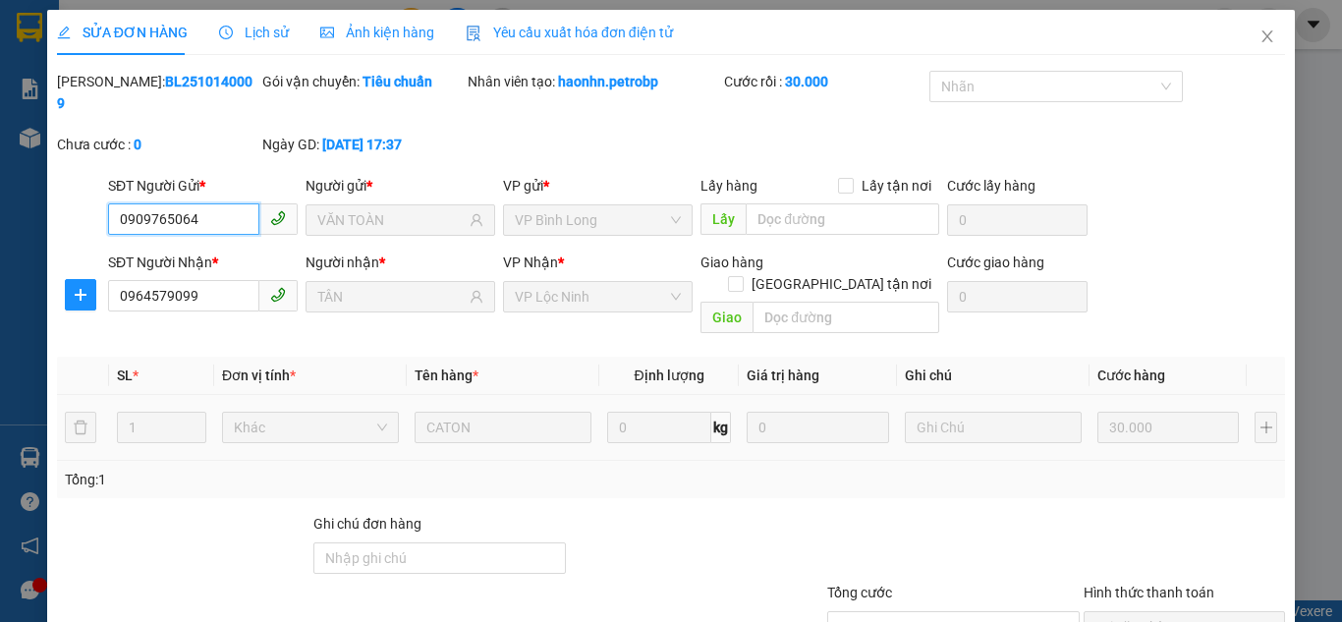
scroll to position [109, 0]
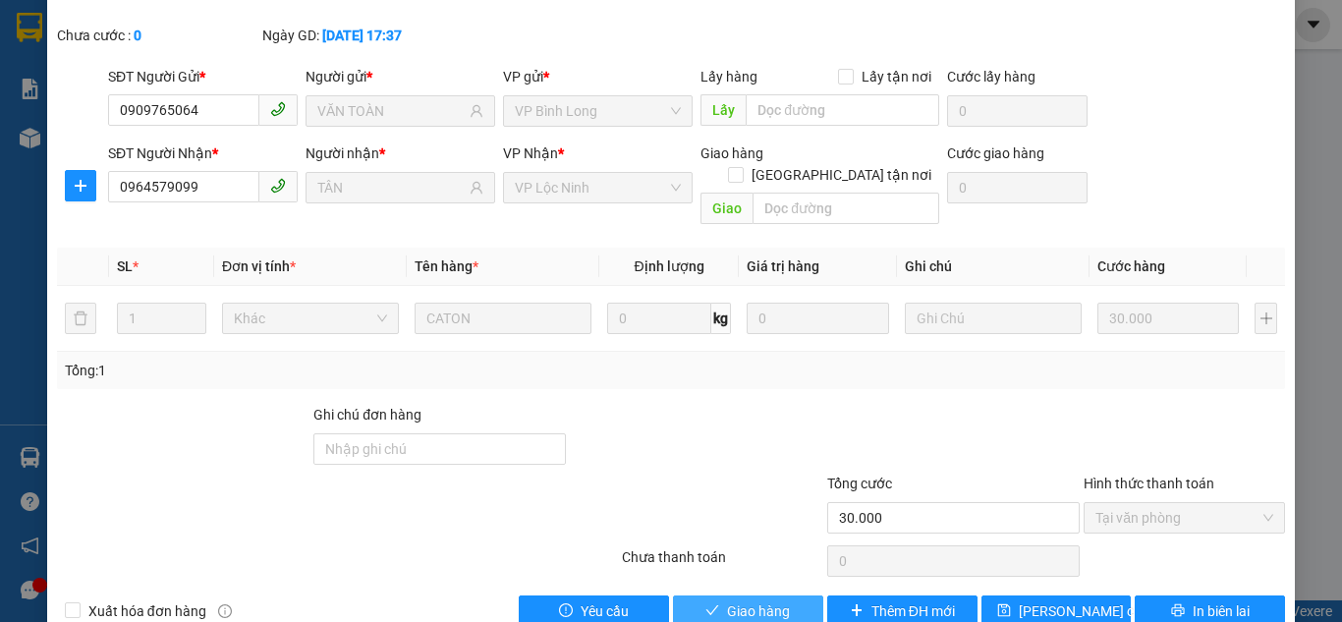
click at [742, 595] on button "Giao hàng" at bounding box center [748, 610] width 150 height 31
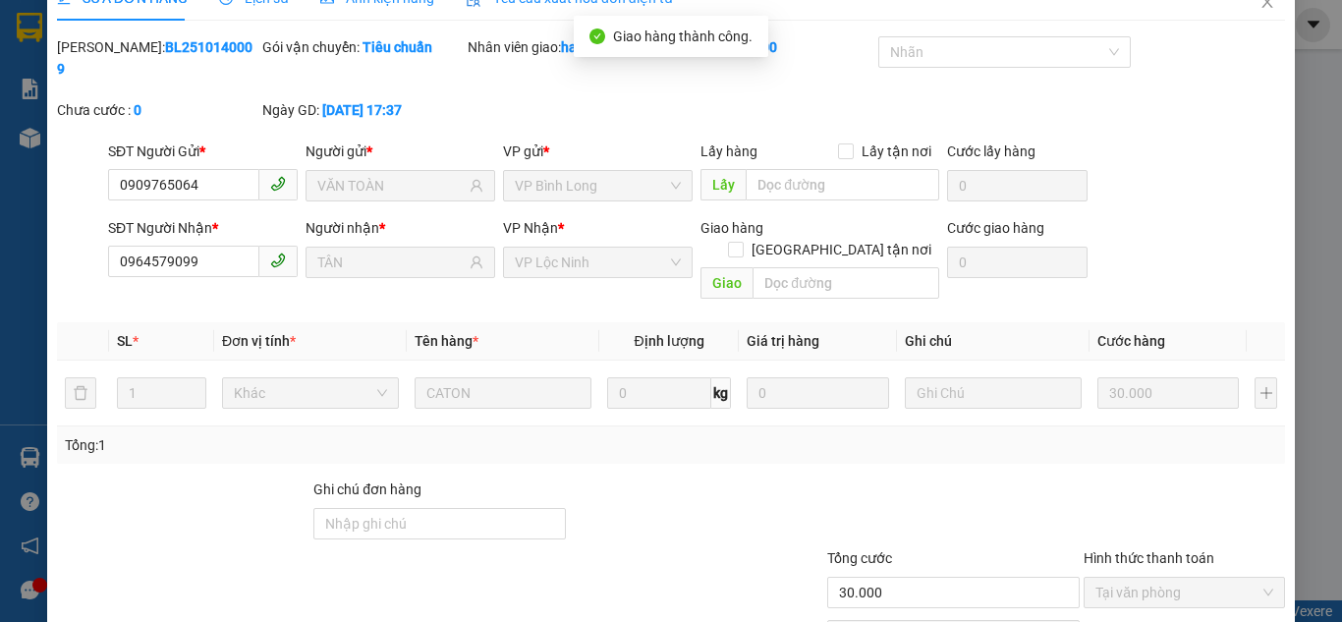
scroll to position [0, 0]
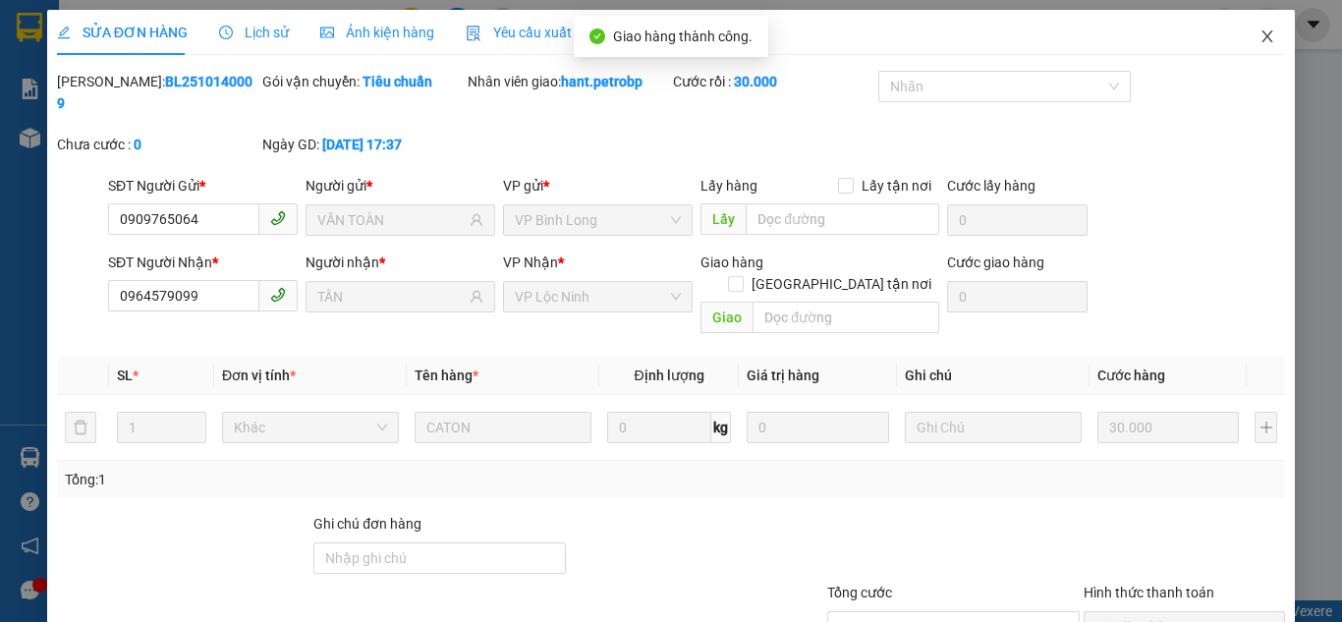
click at [1263, 28] on span "Close" at bounding box center [1267, 37] width 55 height 55
